Goal: Information Seeking & Learning: Understand process/instructions

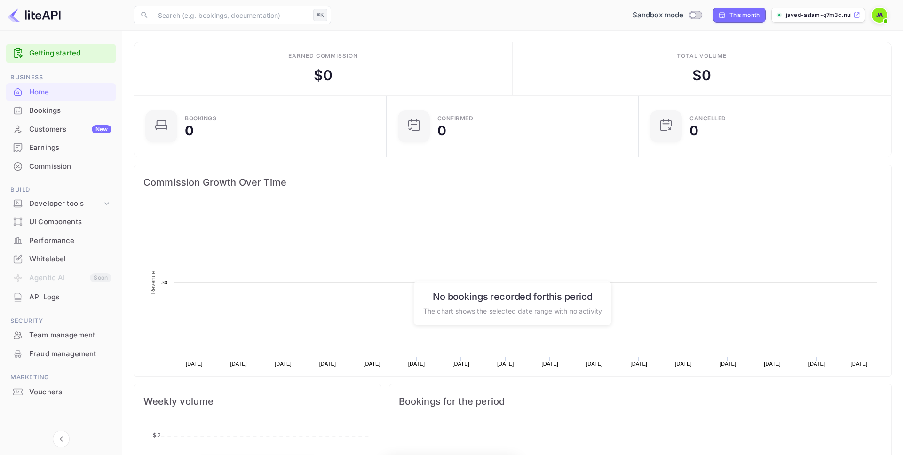
scroll to position [153, 247]
click at [83, 301] on div "API Logs" at bounding box center [70, 297] width 82 height 11
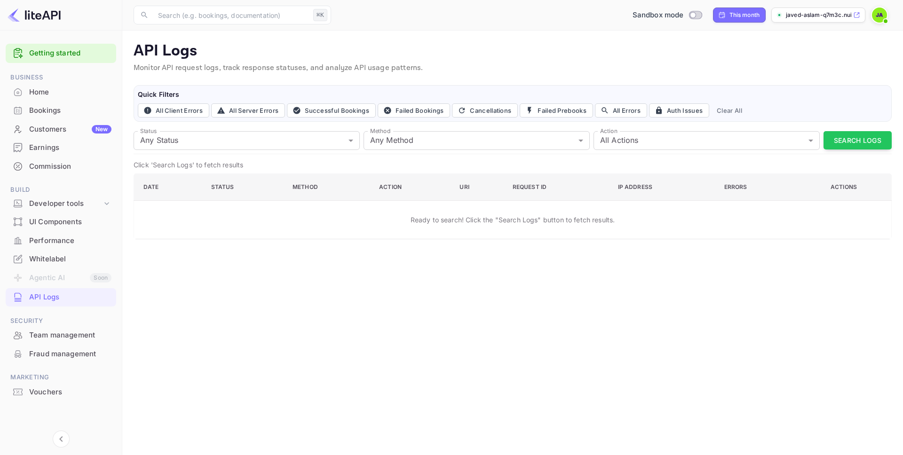
click at [857, 140] on button "Search Logs" at bounding box center [858, 140] width 68 height 18
click at [697, 14] on input "Switch to Production mode" at bounding box center [693, 15] width 19 height 6
checkbox input "false"
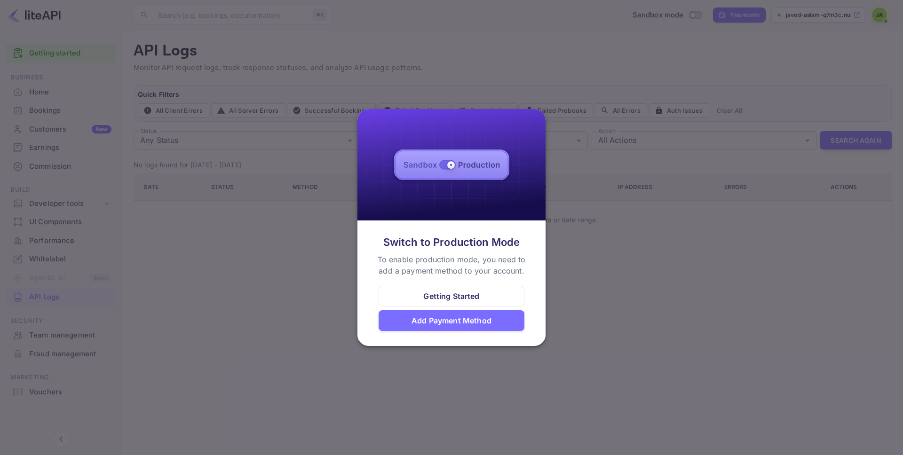
click at [456, 303] on div "Getting Started" at bounding box center [452, 296] width 146 height 21
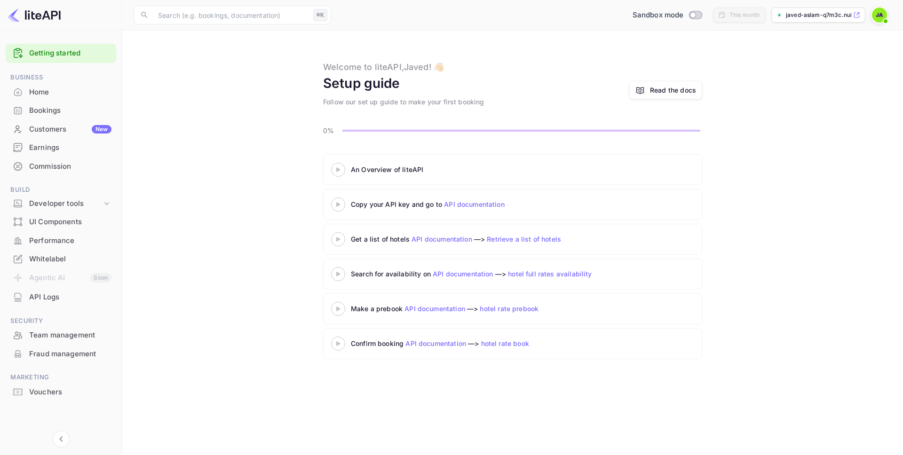
click at [340, 173] on div at bounding box center [338, 170] width 33 height 12
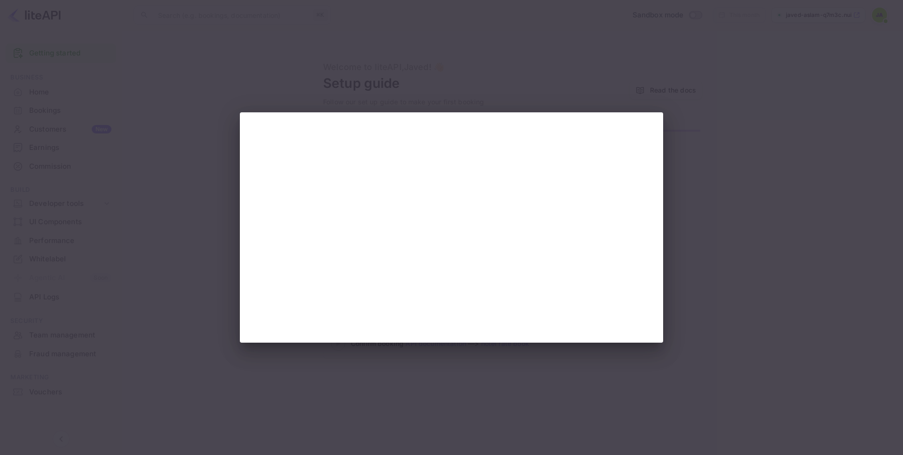
click at [696, 135] on div at bounding box center [451, 227] width 903 height 455
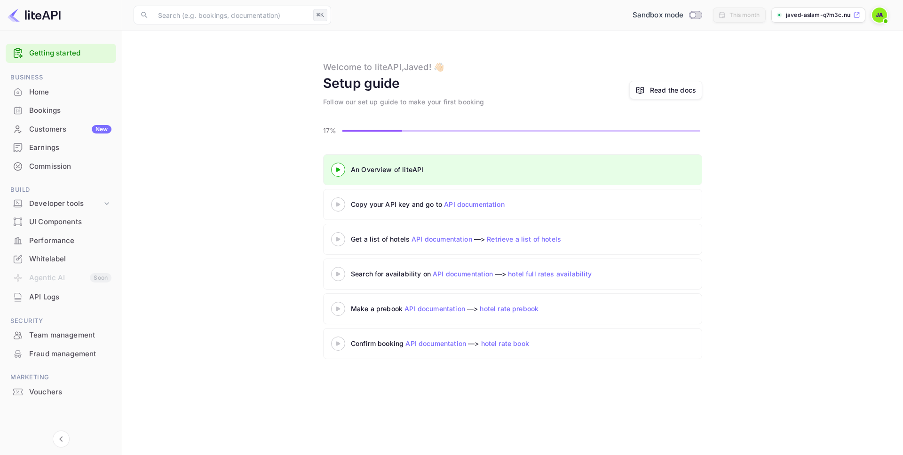
click at [450, 343] on link "API documentation" at bounding box center [436, 344] width 61 height 8
